Goal: Task Accomplishment & Management: Use online tool/utility

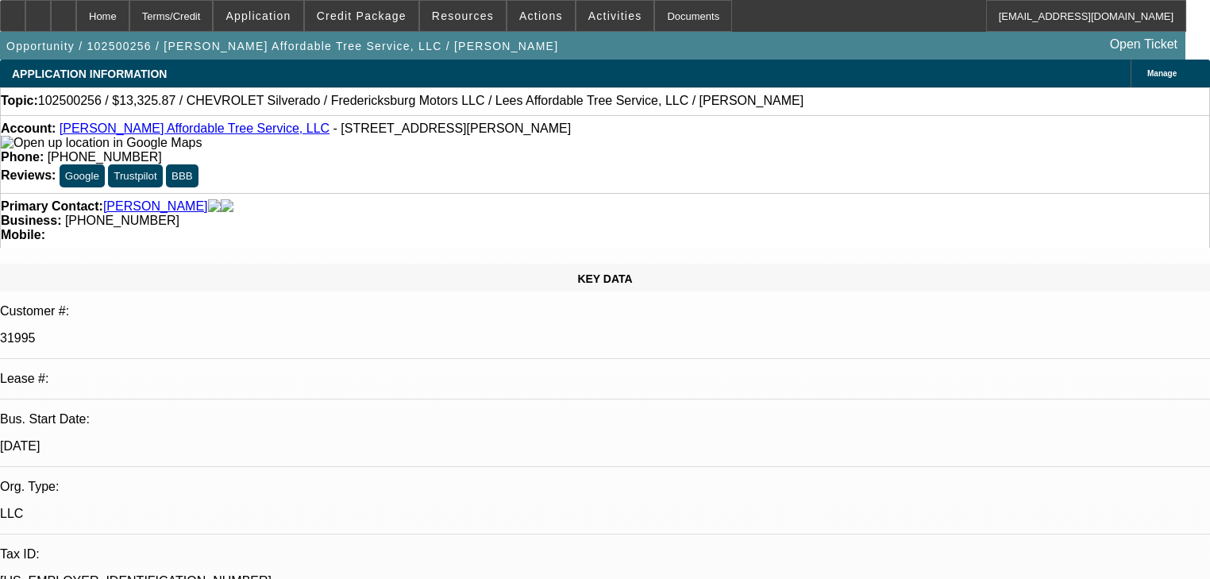
select select "0"
select select "3"
select select "0"
select select "6"
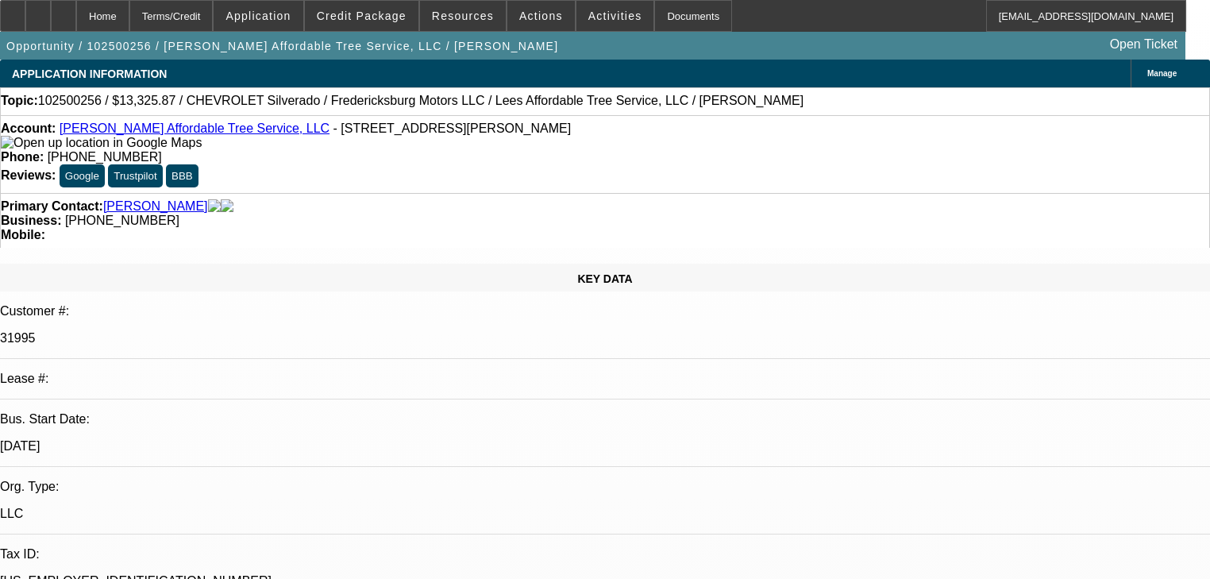
select select "0"
select select "3"
select select "0"
select select "6"
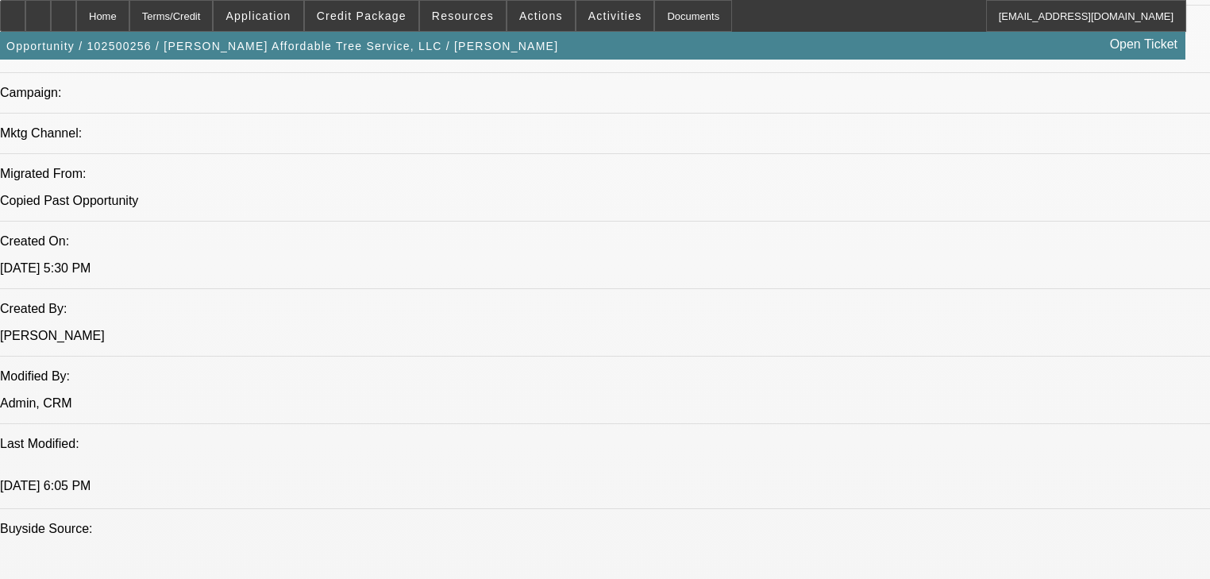
scroll to position [762, 0]
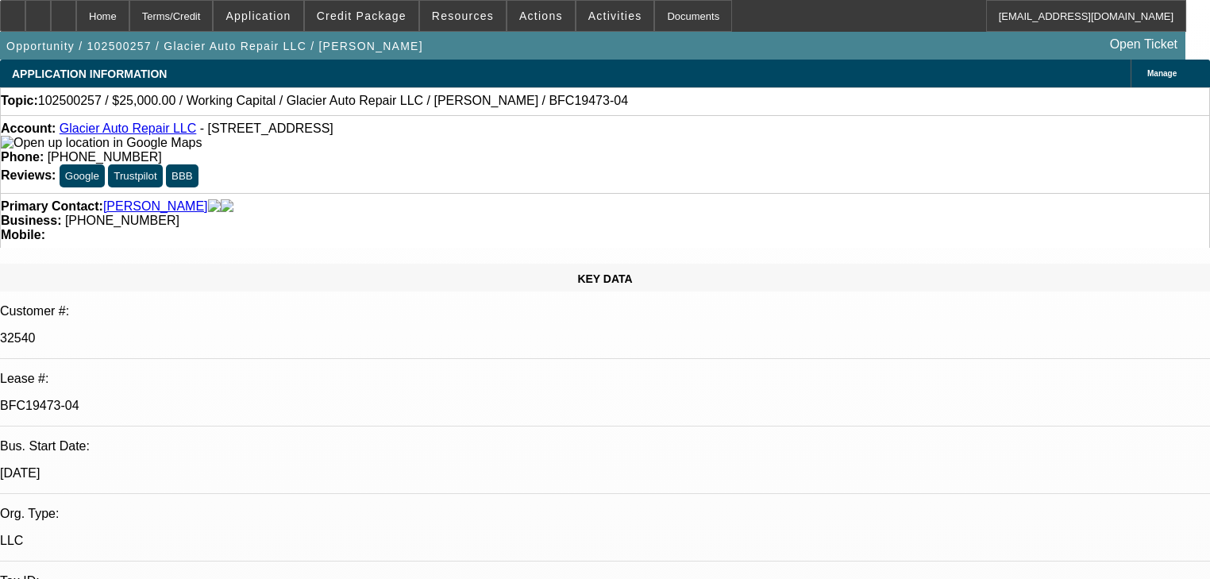
select select "0"
select select "2"
select select "0"
select select "6"
